Goal: Navigation & Orientation: Find specific page/section

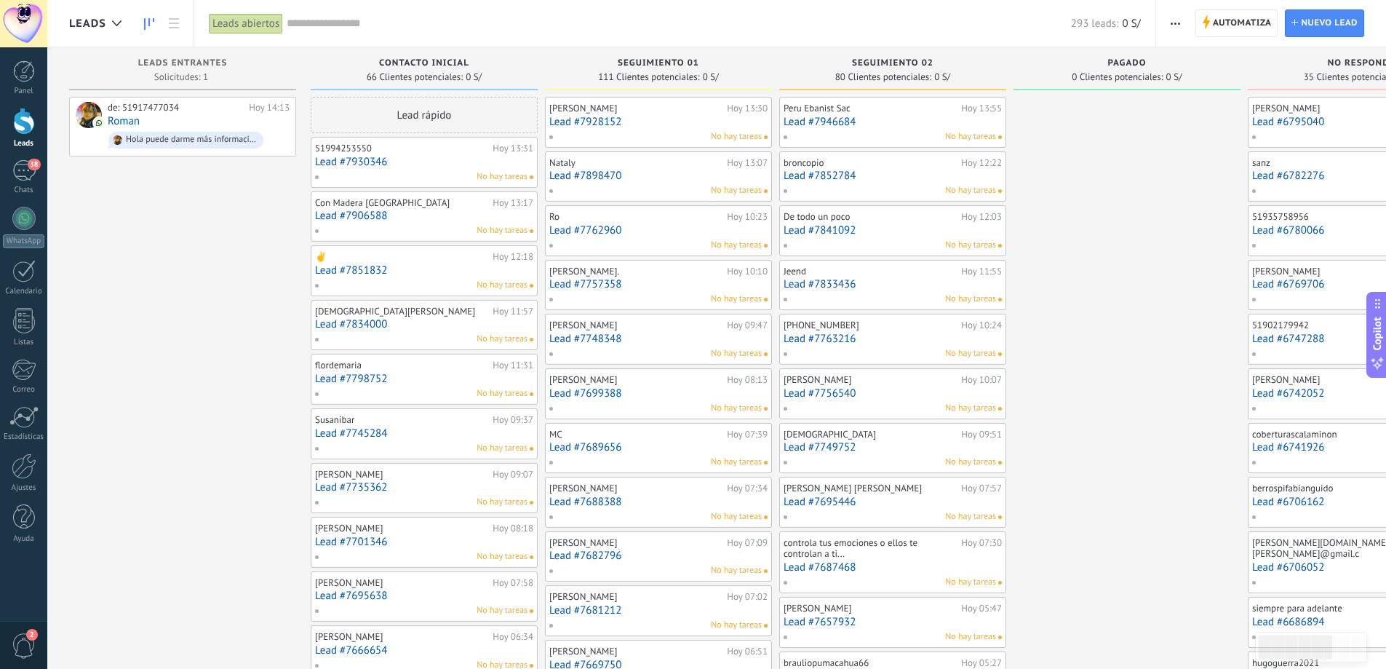
click at [27, 116] on div at bounding box center [24, 121] width 22 height 27
